Goal: Task Accomplishment & Management: Manage account settings

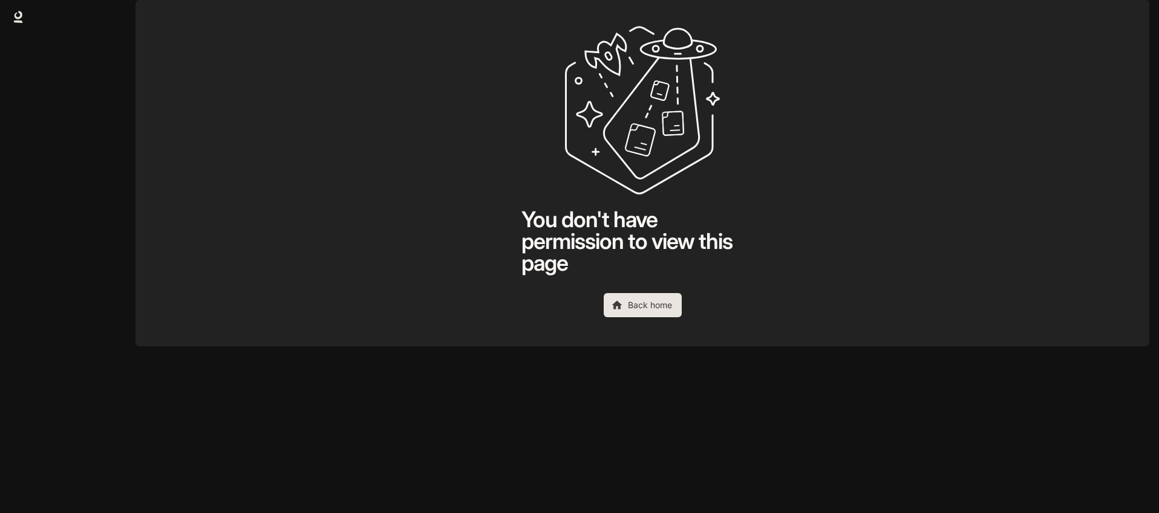
click at [1132, 17] on icon "button" at bounding box center [1132, 17] width 10 height 10
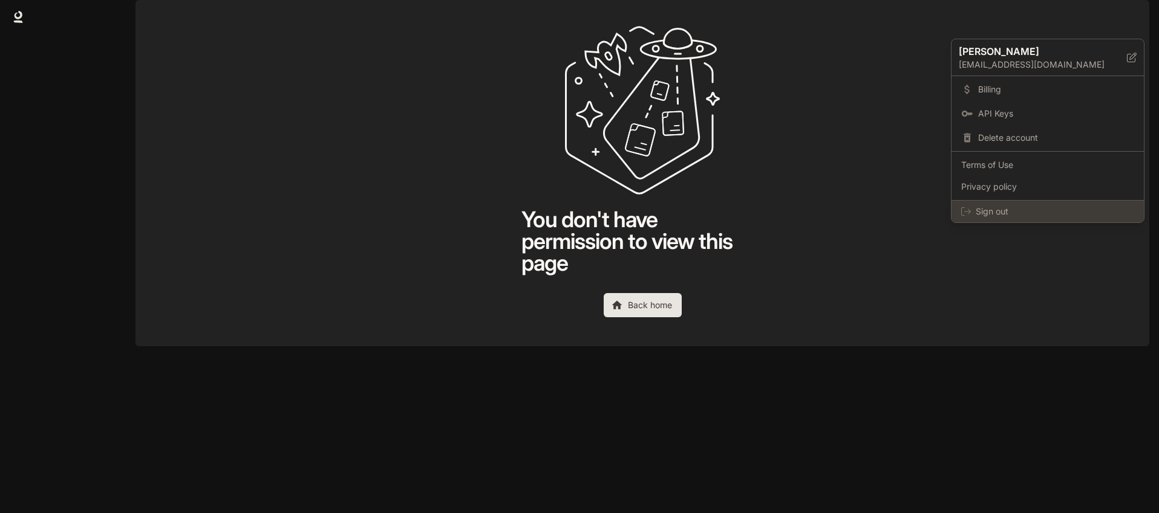
click at [996, 212] on span "Sign out" at bounding box center [1054, 212] width 158 height 12
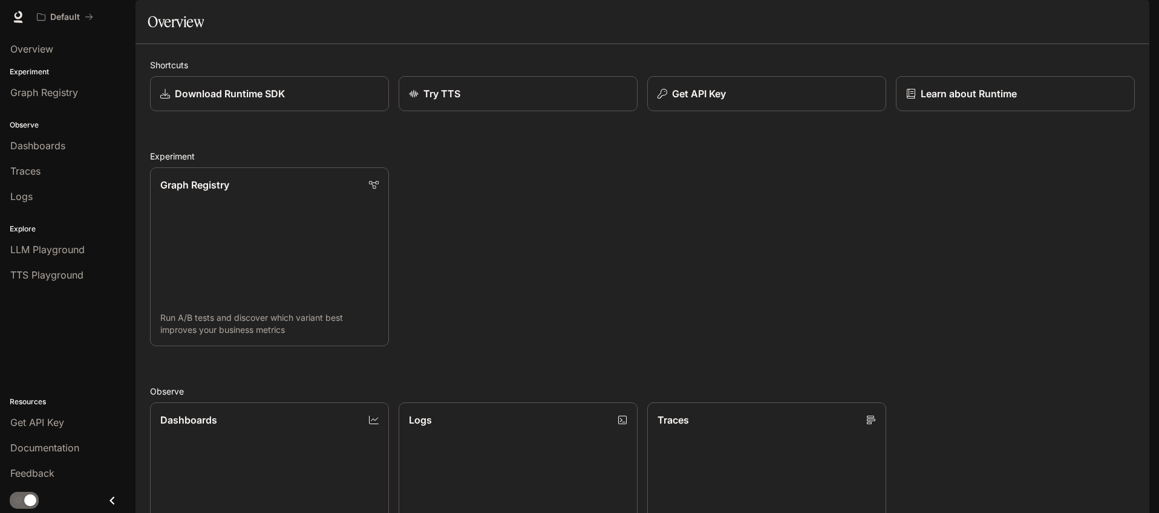
click at [1134, 17] on icon "button" at bounding box center [1132, 17] width 10 height 10
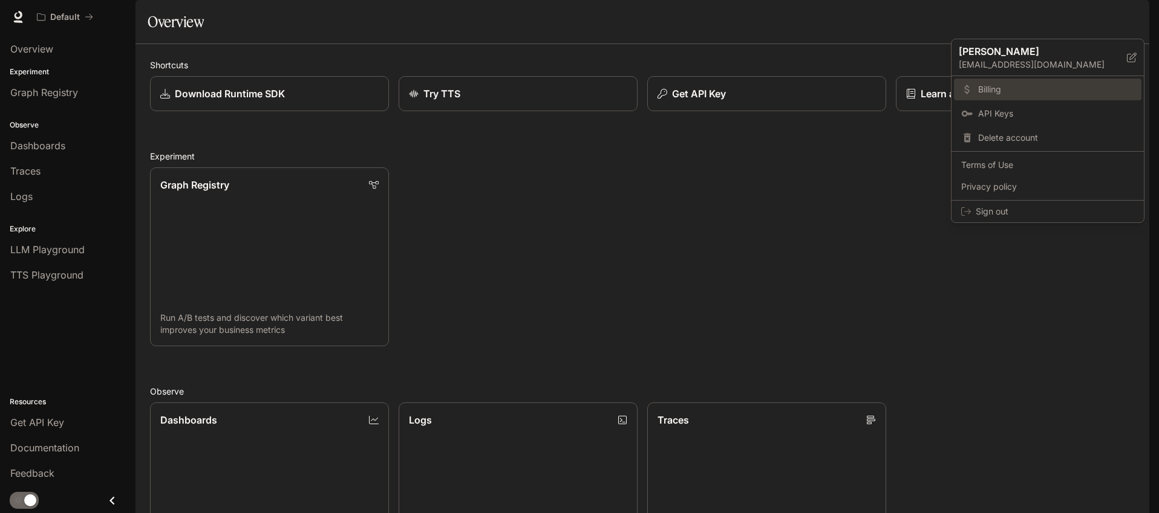
click at [1053, 88] on span "Billing" at bounding box center [1056, 89] width 156 height 12
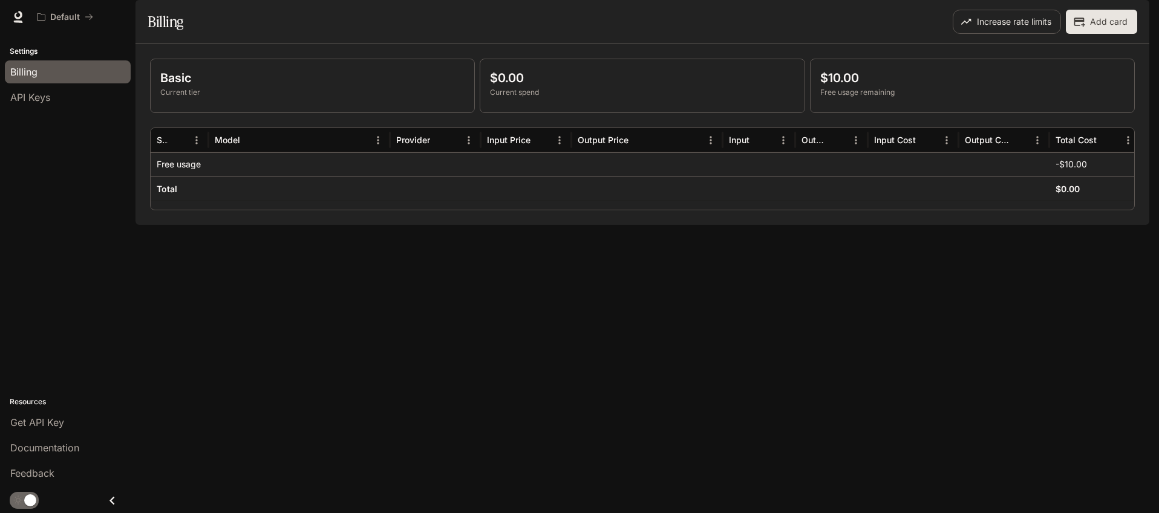
click at [1088, 34] on button "Add card" at bounding box center [1100, 22] width 71 height 24
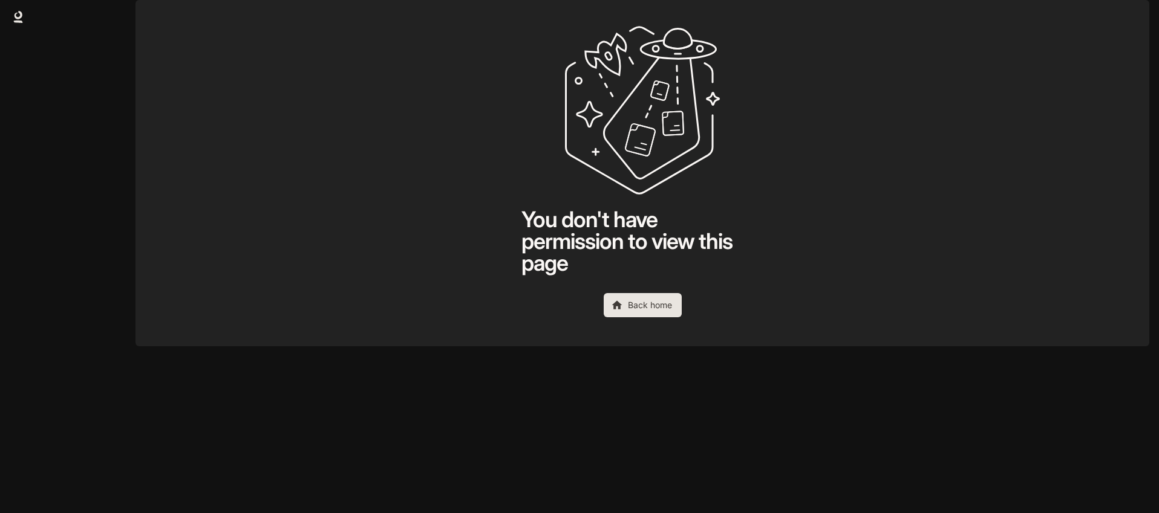
click at [1136, 16] on icon "button" at bounding box center [1132, 17] width 10 height 10
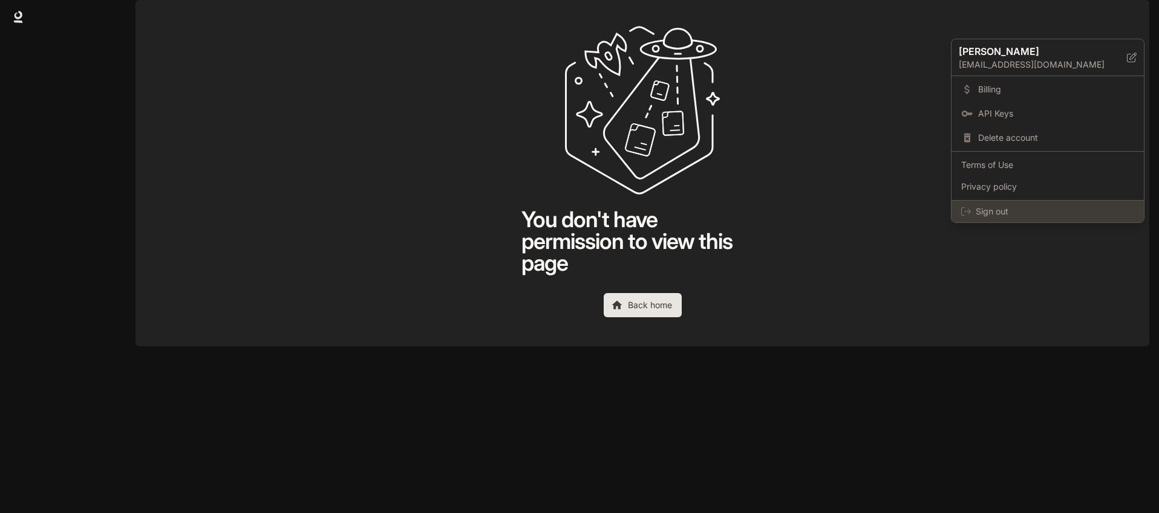
click at [1023, 210] on span "Sign out" at bounding box center [1054, 212] width 158 height 12
